Goal: Task Accomplishment & Management: Manage account settings

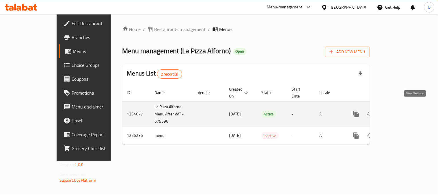
click at [401, 111] on icon "enhanced table" at bounding box center [397, 113] width 5 height 5
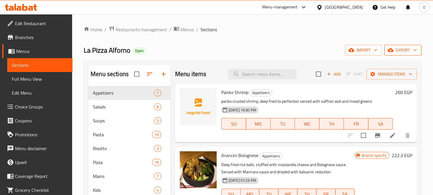
click at [405, 49] on span "export" at bounding box center [403, 49] width 28 height 7
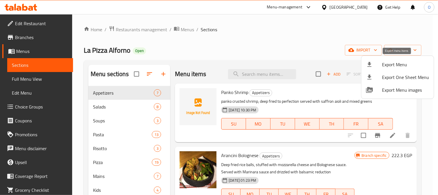
click at [392, 65] on span "Export Menu" at bounding box center [405, 64] width 47 height 7
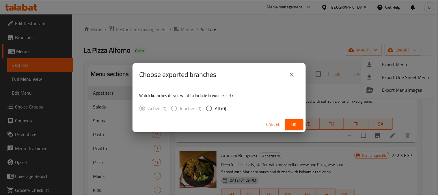
click at [290, 124] on span "Ok" at bounding box center [294, 124] width 9 height 7
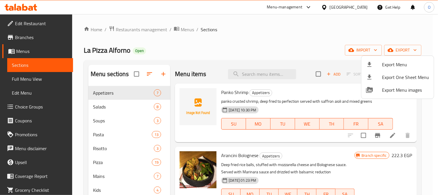
click at [334, 28] on div at bounding box center [219, 97] width 438 height 195
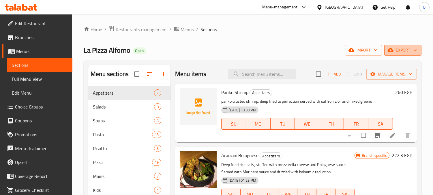
click at [401, 53] on span "export" at bounding box center [403, 49] width 28 height 7
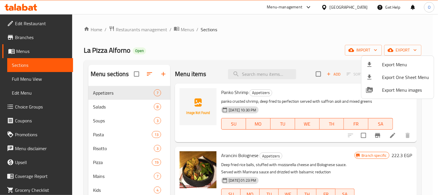
click at [294, 49] on div at bounding box center [219, 97] width 438 height 195
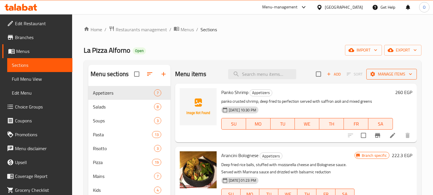
click at [395, 77] on span "Manage items" at bounding box center [391, 73] width 41 height 7
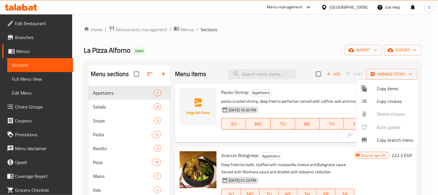
click at [397, 144] on li "Copy branch menu" at bounding box center [387, 139] width 62 height 13
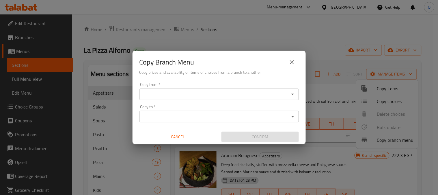
click at [219, 96] on input "Copy from   *" at bounding box center [214, 94] width 146 height 8
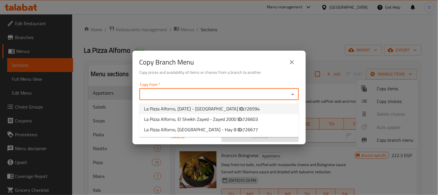
click at [248, 110] on span "726594" at bounding box center [252, 108] width 16 height 9
type input "La Pizza Alforno, 6th of October - Palm Hills"
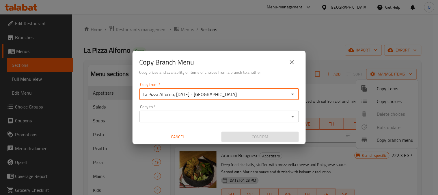
click at [247, 113] on input "Copy to   *" at bounding box center [214, 116] width 146 height 8
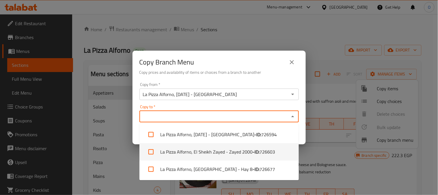
click at [263, 151] on span "726603" at bounding box center [268, 151] width 16 height 7
checkbox input "true"
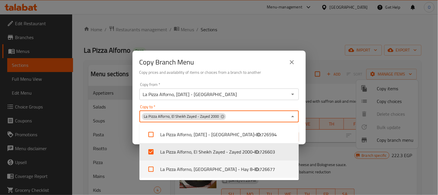
click at [258, 166] on li "La Pizza Alforno, Nasr City - Hay 8 - ID: 726677" at bounding box center [218, 168] width 159 height 17
checkbox input "true"
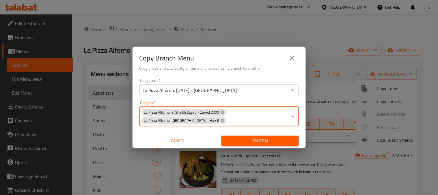
click at [243, 144] on span "Confirm" at bounding box center [260, 140] width 68 height 7
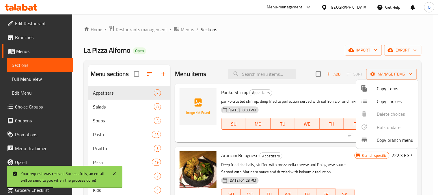
click at [236, 41] on div at bounding box center [219, 97] width 438 height 195
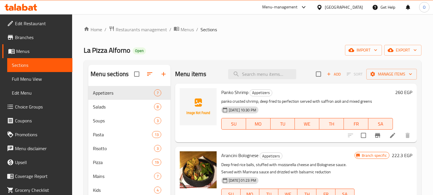
click at [299, 46] on div "La Pizza Alforno Open import export" at bounding box center [253, 50] width 338 height 11
click at [401, 51] on span "export" at bounding box center [403, 49] width 28 height 7
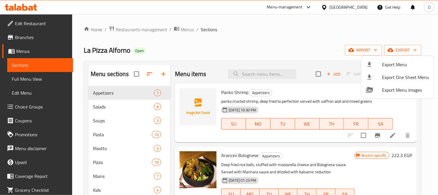
click at [391, 64] on span "Export Menu" at bounding box center [405, 64] width 47 height 7
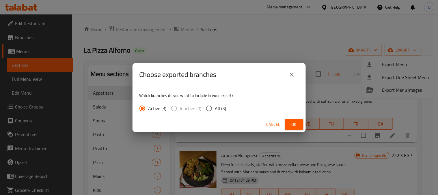
click at [290, 121] on span "Ok" at bounding box center [294, 124] width 9 height 7
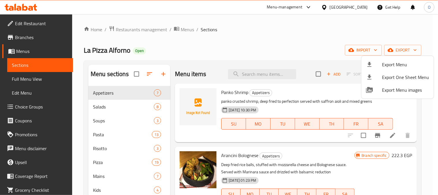
click at [360, 7] on div at bounding box center [219, 97] width 438 height 195
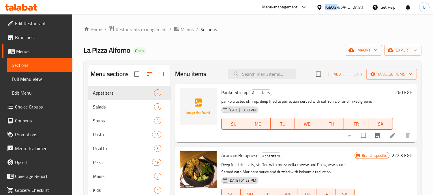
click at [360, 7] on div "Egypt" at bounding box center [344, 7] width 38 height 6
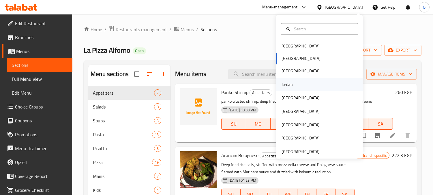
click at [297, 83] on div "Jordan" at bounding box center [320, 84] width 87 height 13
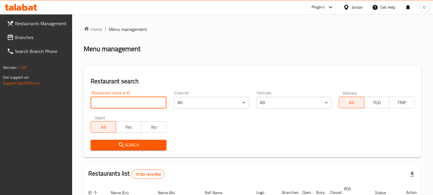
paste input "725065"
type input "725065"
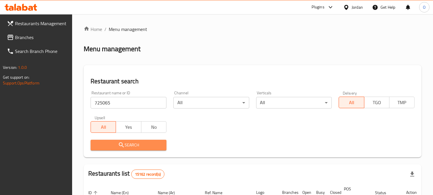
click at [124, 146] on icon "submit" at bounding box center [121, 144] width 7 height 7
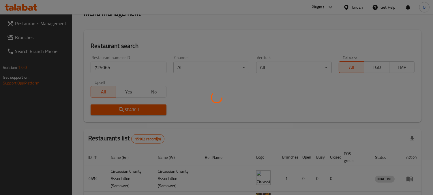
scroll to position [41, 0]
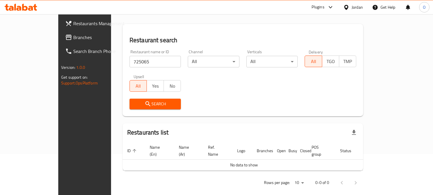
click at [73, 39] on span "Branches" at bounding box center [99, 37] width 53 height 7
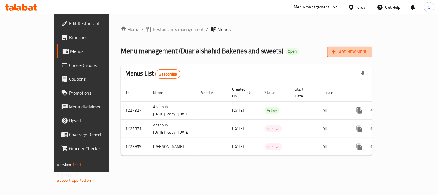
click at [368, 51] on span "Add New Menu" at bounding box center [350, 51] width 36 height 7
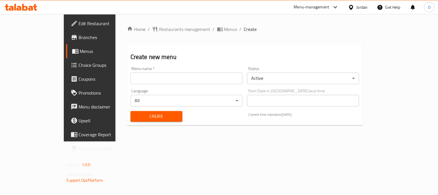
click at [277, 79] on body "​ Menu-management Jordan Get Help O Edit Restaurant Branches Menus Choice Group…" at bounding box center [219, 104] width 438 height 181
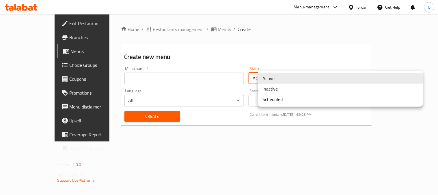
click at [280, 89] on li "Inactive" at bounding box center [340, 88] width 165 height 10
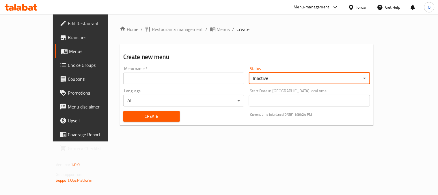
click at [170, 79] on input "text" at bounding box center [183, 78] width 121 height 12
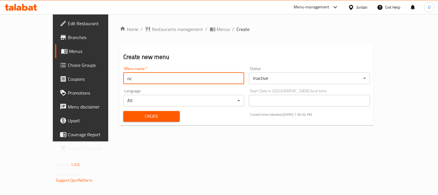
paste input "340839211"
type input "nc 340839211"
click at [128, 119] on span "Create" at bounding box center [151, 116] width 47 height 7
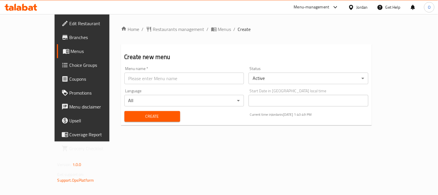
click at [71, 51] on span "Menus" at bounding box center [97, 51] width 52 height 7
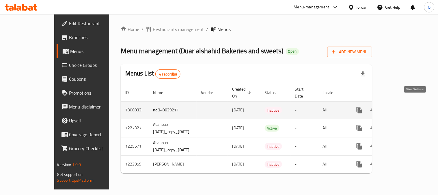
click at [405, 107] on icon "enhanced table" at bounding box center [401, 110] width 7 height 7
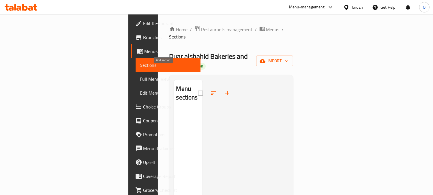
click at [221, 86] on button "button" at bounding box center [228, 93] width 14 height 14
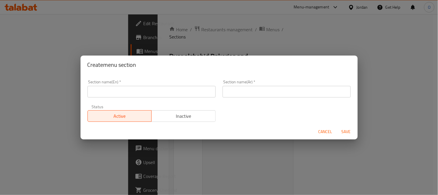
click at [302, 92] on input "text" at bounding box center [287, 92] width 128 height 12
paste input "340839211"
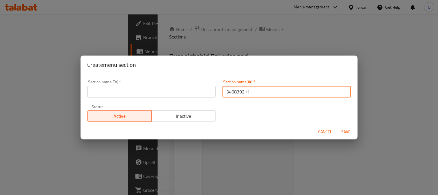
type input "340839211"
click at [324, 134] on span "Cancel" at bounding box center [326, 131] width 14 height 7
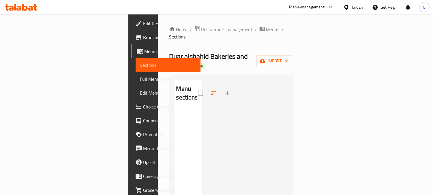
click at [221, 86] on button "button" at bounding box center [228, 93] width 14 height 14
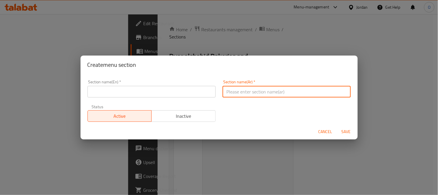
click at [275, 94] on input "text" at bounding box center [287, 92] width 128 height 12
paste input "340839211"
type input "340839211"
click at [275, 94] on input "340839211" at bounding box center [287, 92] width 128 height 12
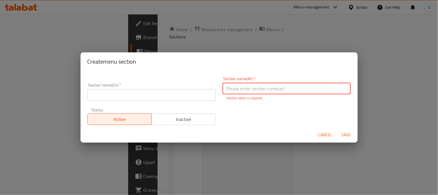
click at [319, 137] on span "Cancel" at bounding box center [326, 134] width 14 height 7
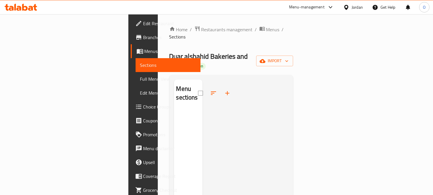
click at [289, 123] on div at bounding box center [246, 176] width 86 height 195
